Goal: Transaction & Acquisition: Download file/media

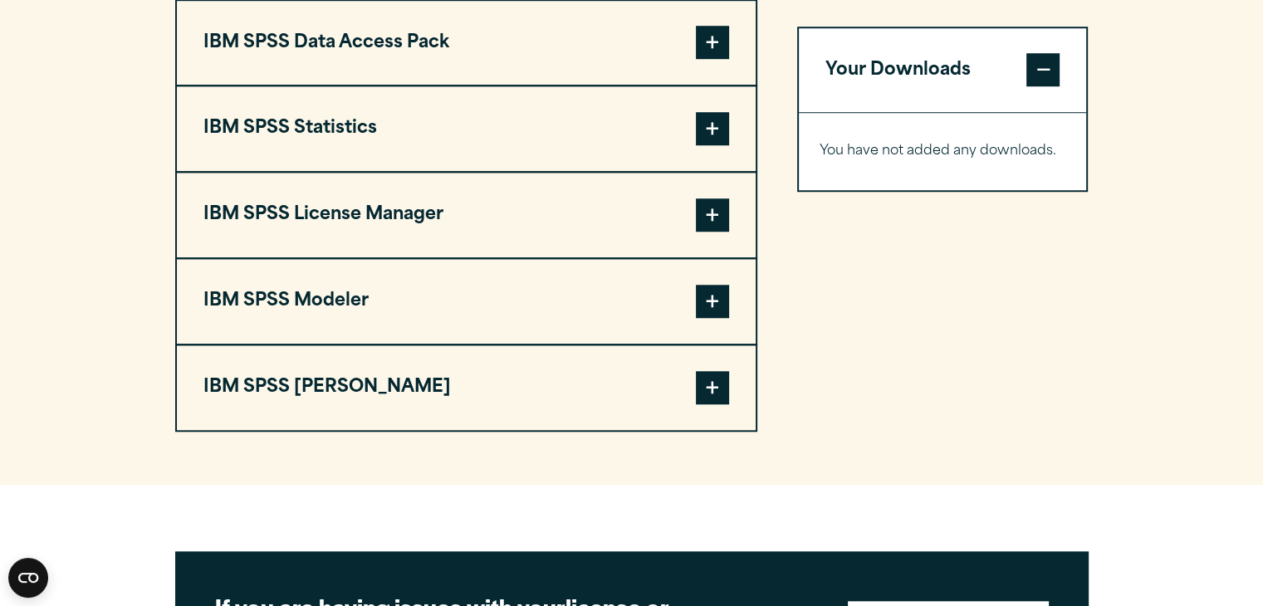
scroll to position [1329, 0]
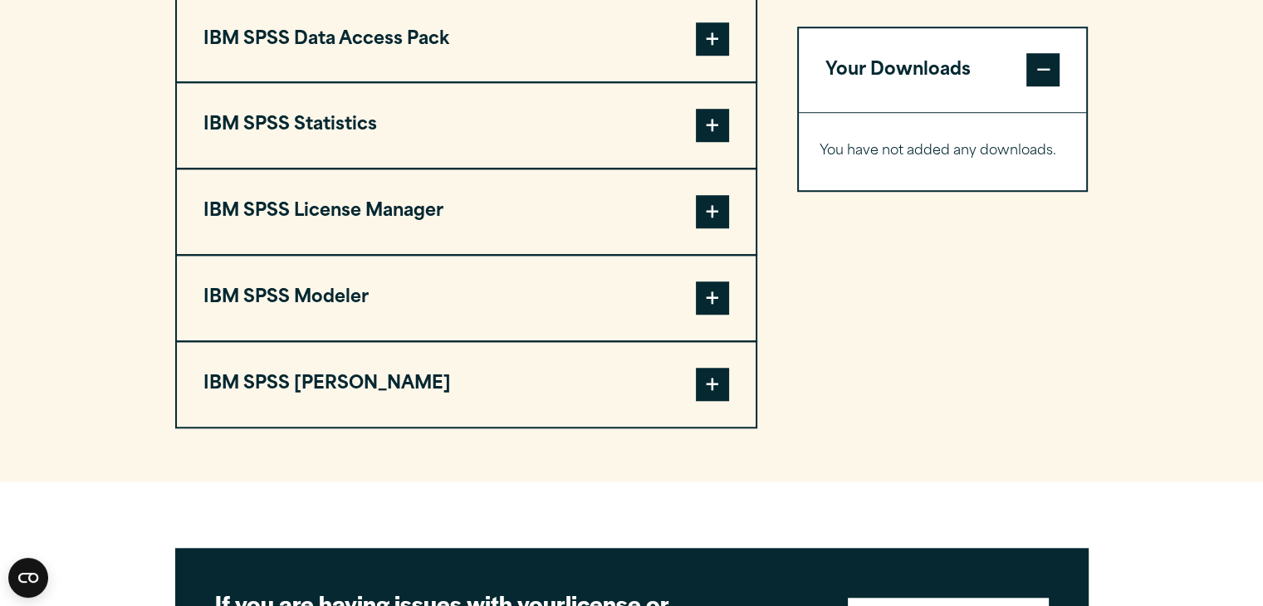
click at [706, 142] on span at bounding box center [712, 125] width 33 height 33
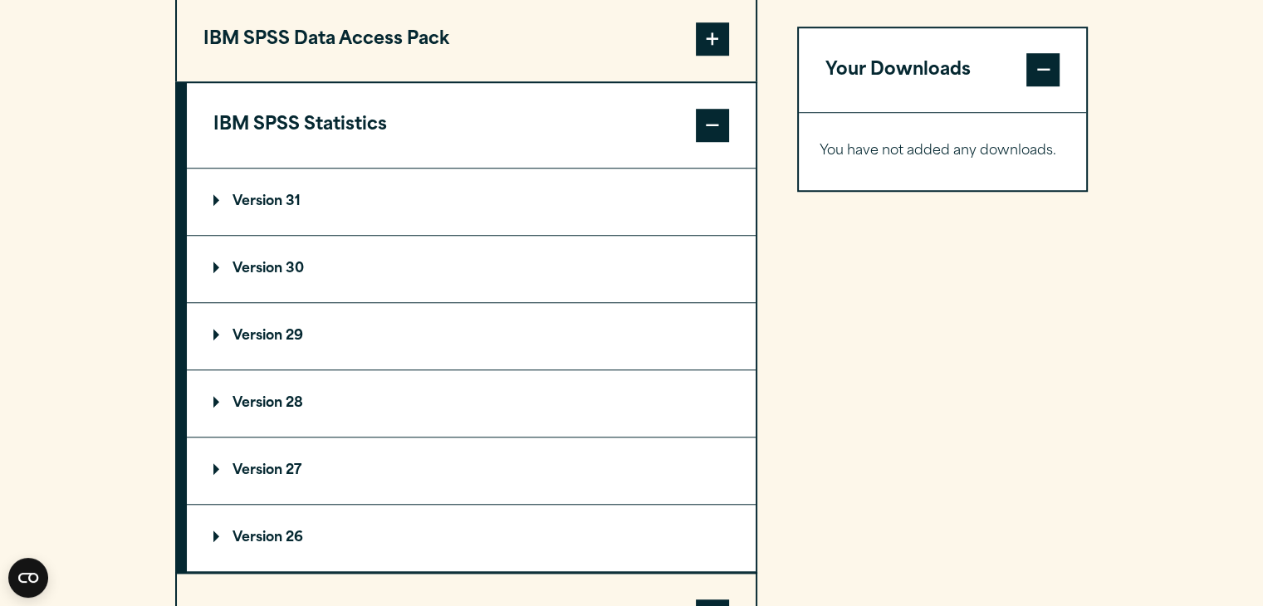
click at [357, 299] on summary "Version 30" at bounding box center [471, 269] width 569 height 66
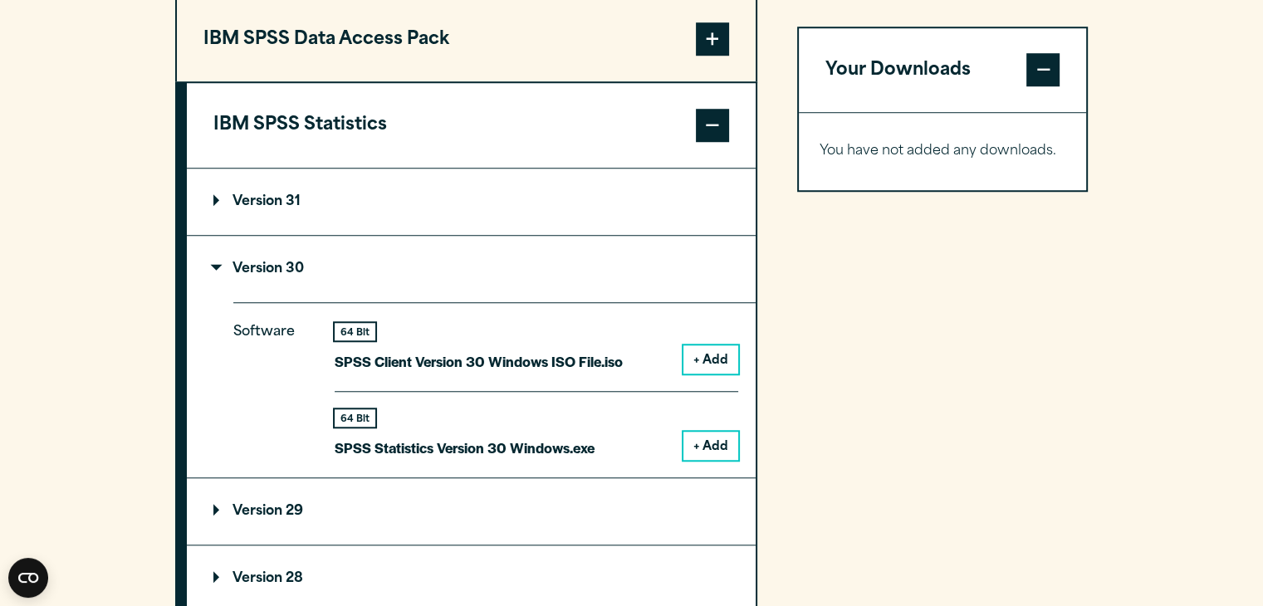
click at [707, 460] on button "+ Add" at bounding box center [710, 446] width 55 height 28
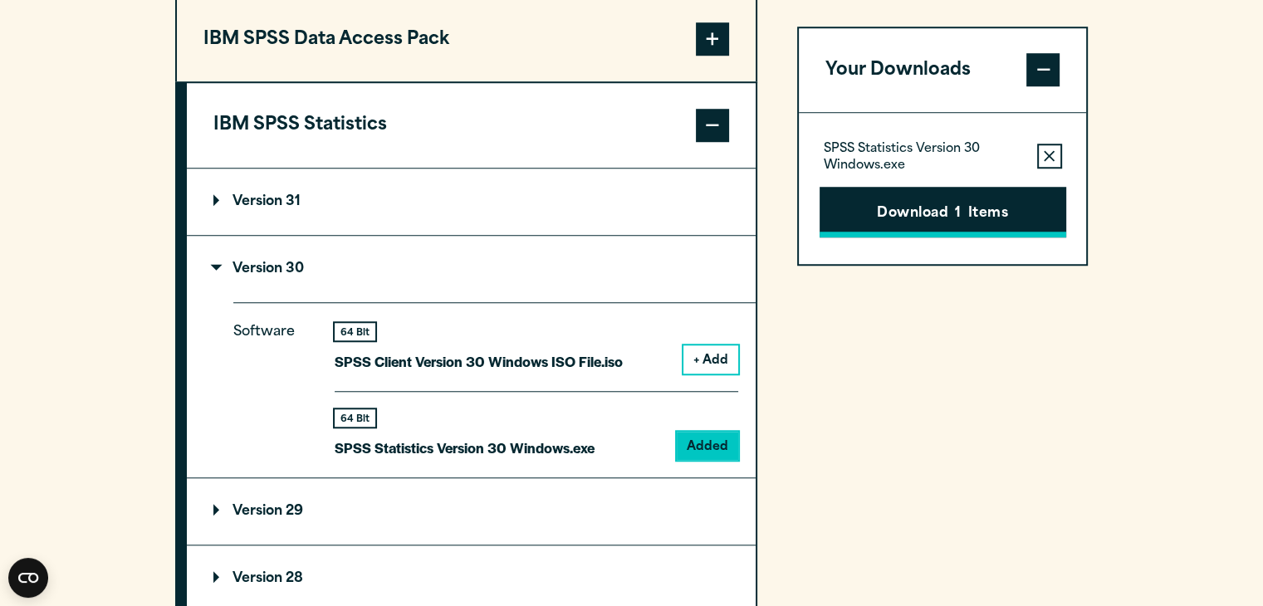
click at [962, 216] on button "Download 1 Items" at bounding box center [943, 212] width 247 height 51
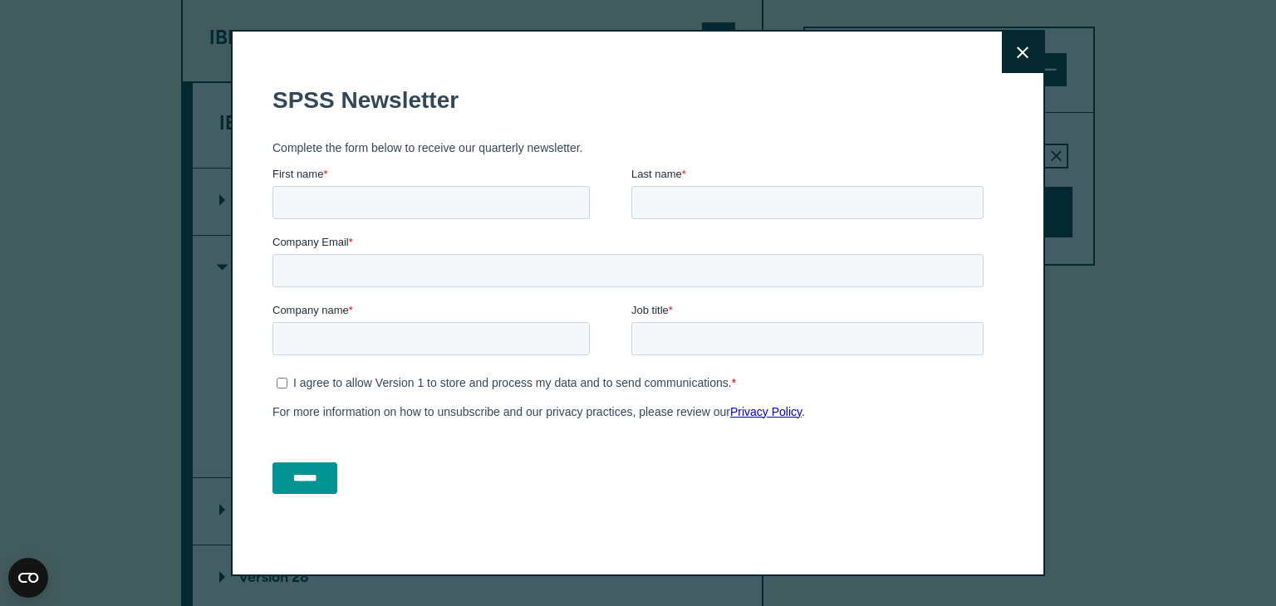
click at [1002, 44] on button "Close" at bounding box center [1023, 53] width 42 height 42
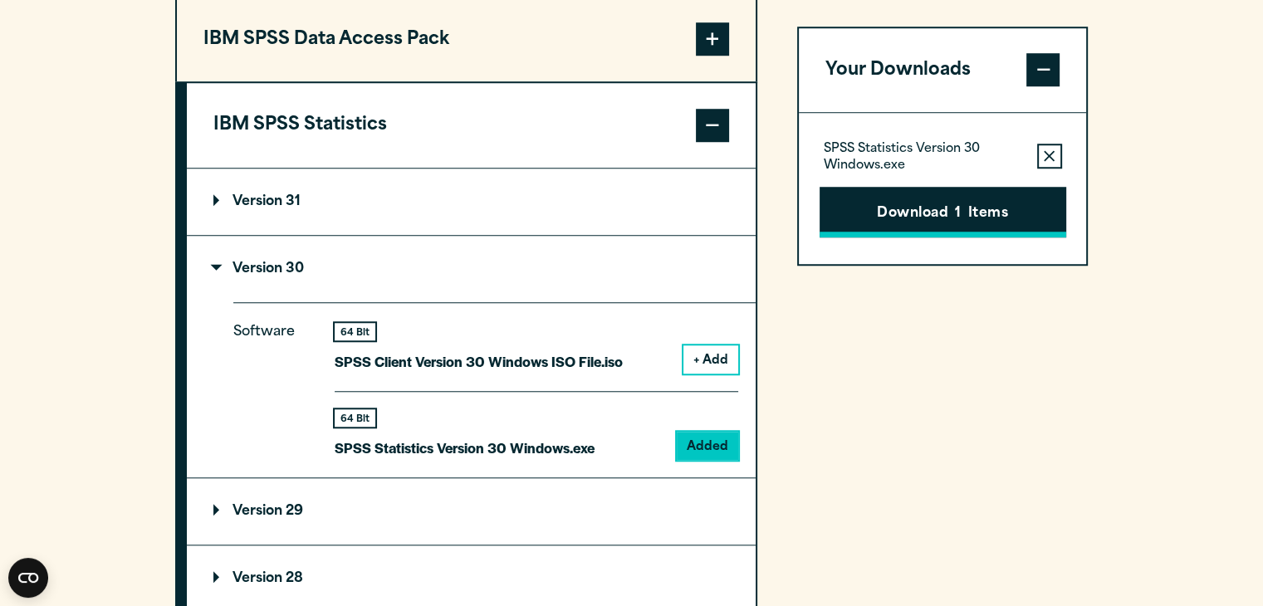
click at [1000, 213] on button "Download 1 Items" at bounding box center [943, 212] width 247 height 51
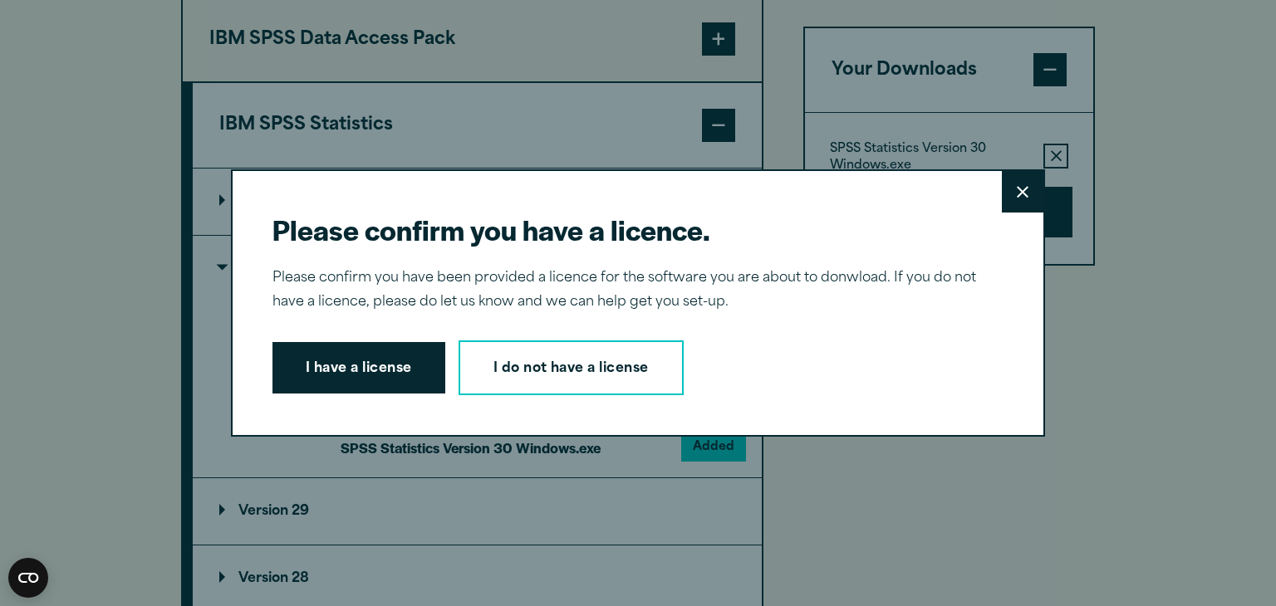
click at [376, 373] on button "I have a license" at bounding box center [358, 367] width 173 height 51
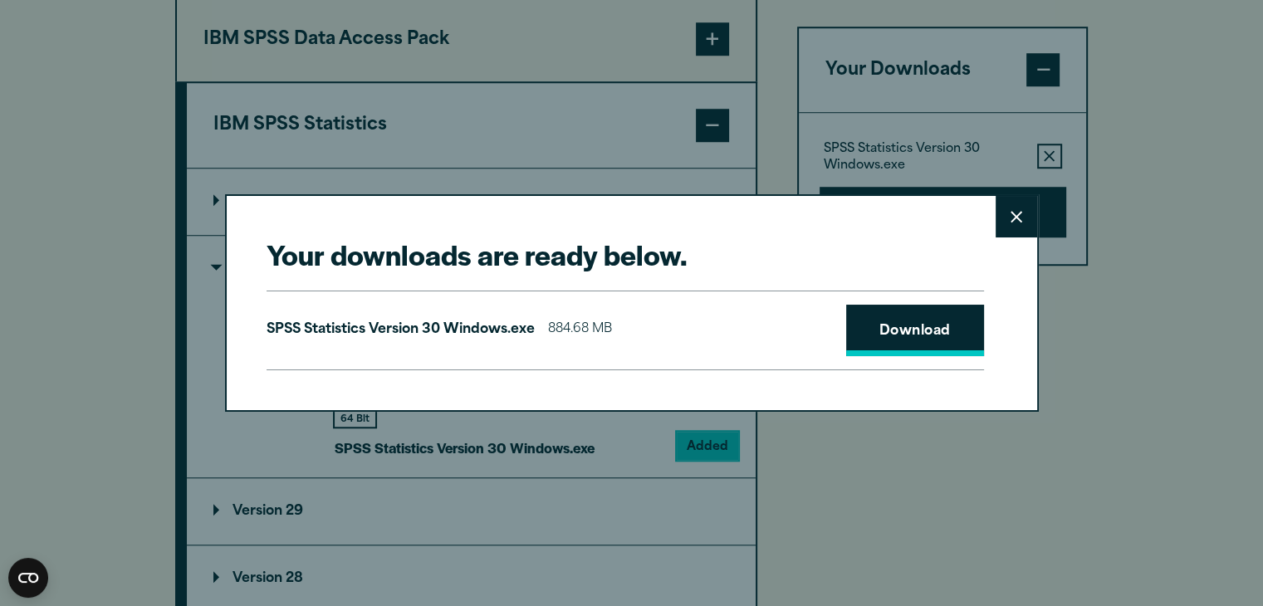
click at [919, 318] on link "Download" at bounding box center [915, 330] width 138 height 51
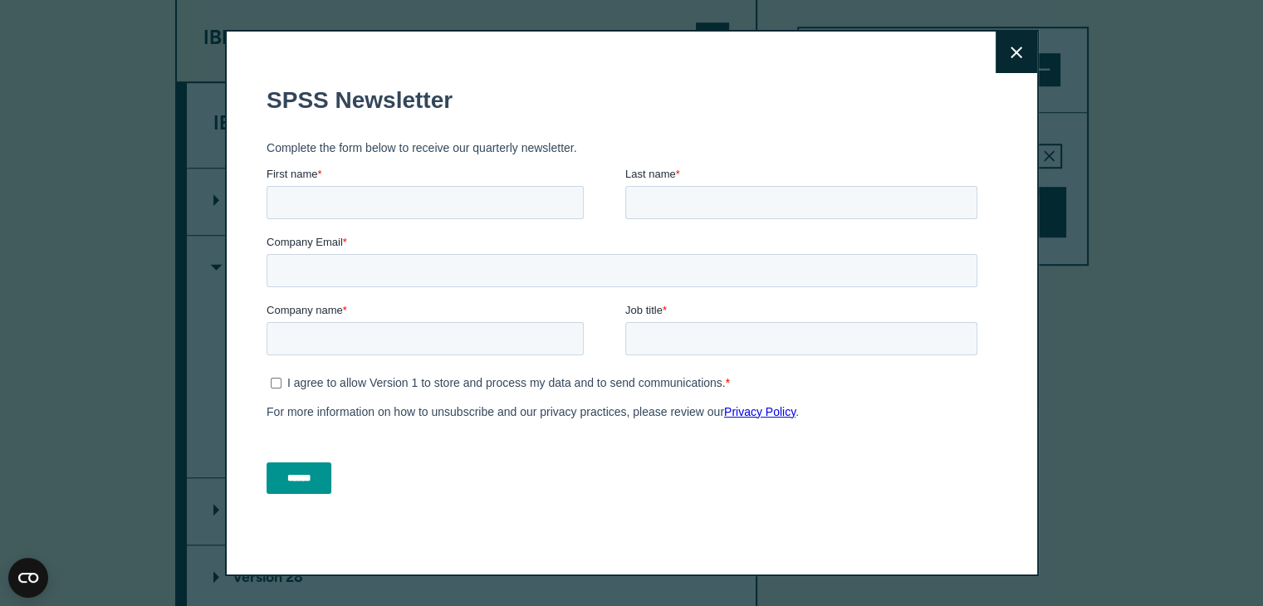
click at [1013, 47] on icon at bounding box center [1017, 53] width 12 height 12
